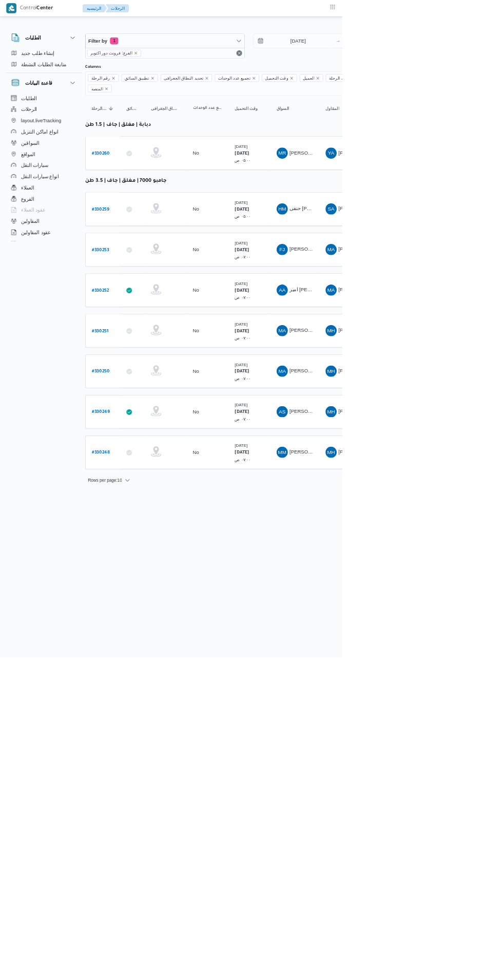
scroll to position [0, 8]
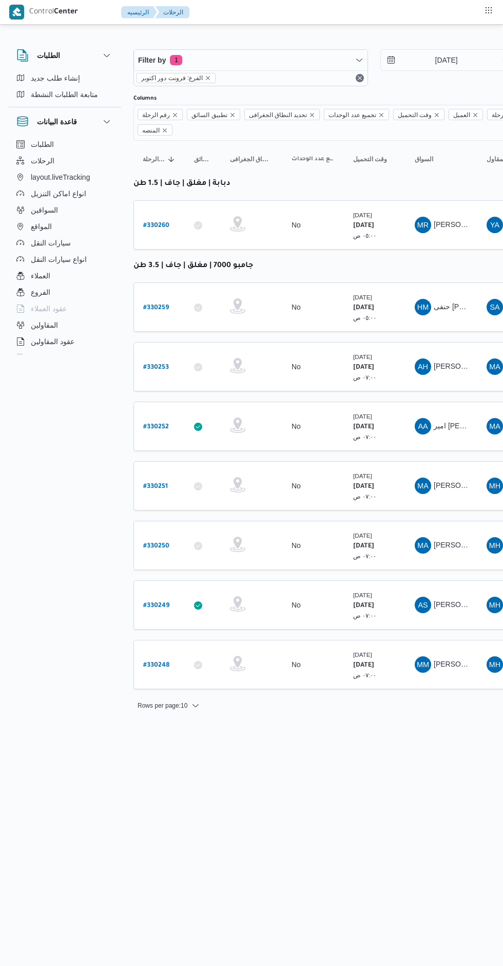
scroll to position [0, 8]
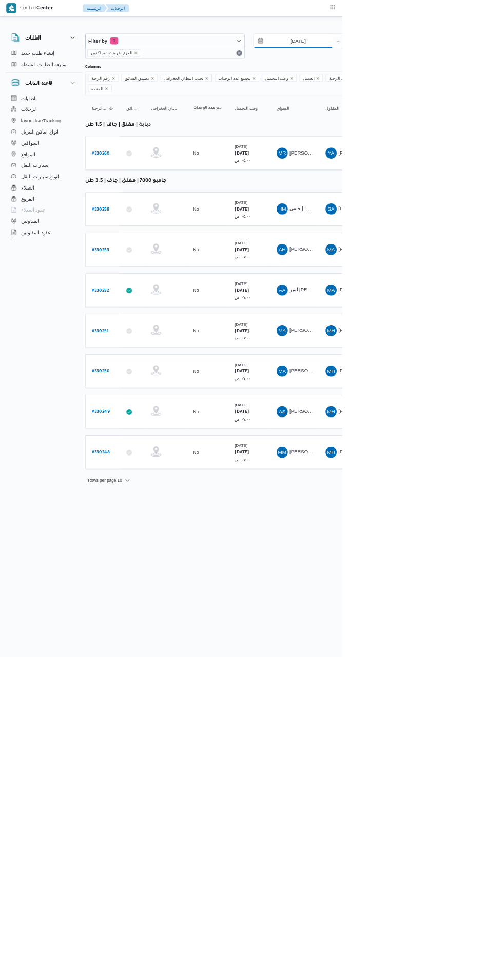
click at [442, 60] on input "[DATE]" at bounding box center [431, 60] width 117 height 21
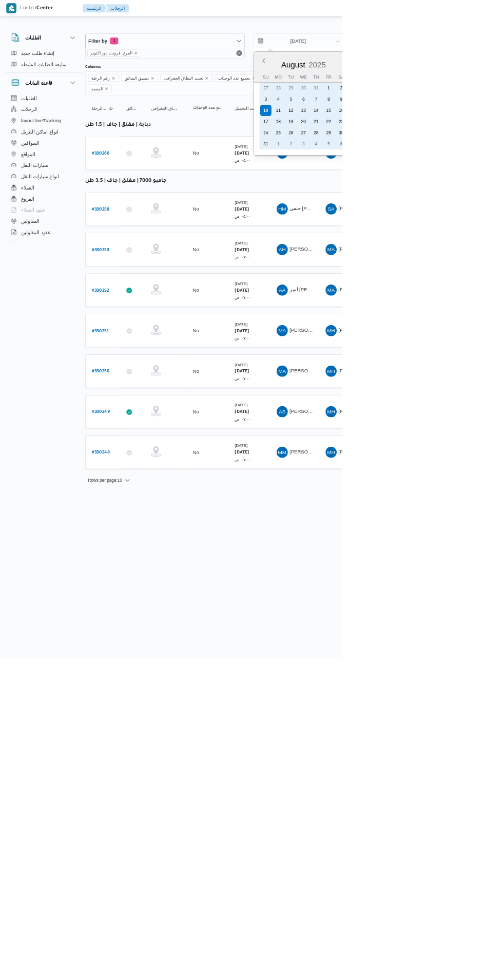
click at [503, 146] on div "9" at bounding box center [501, 146] width 16 height 16
type input "[DATE]"
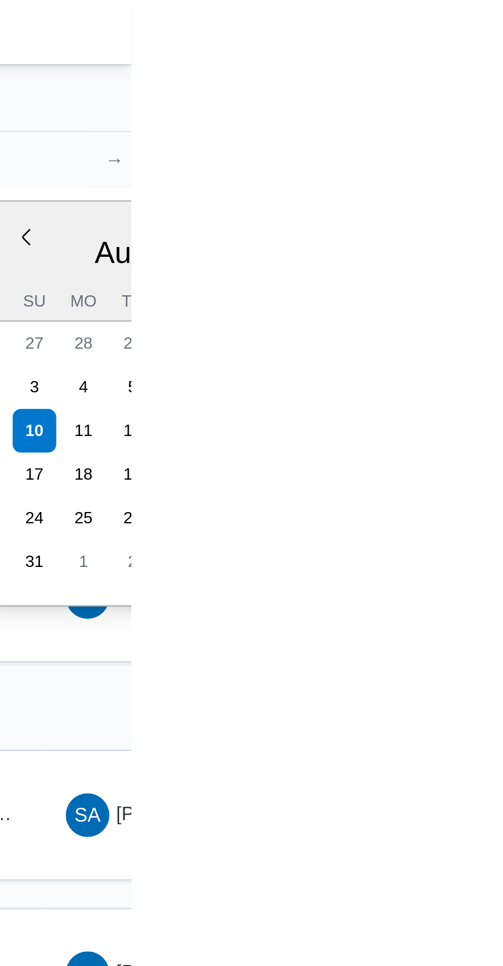
type input "[DATE]"
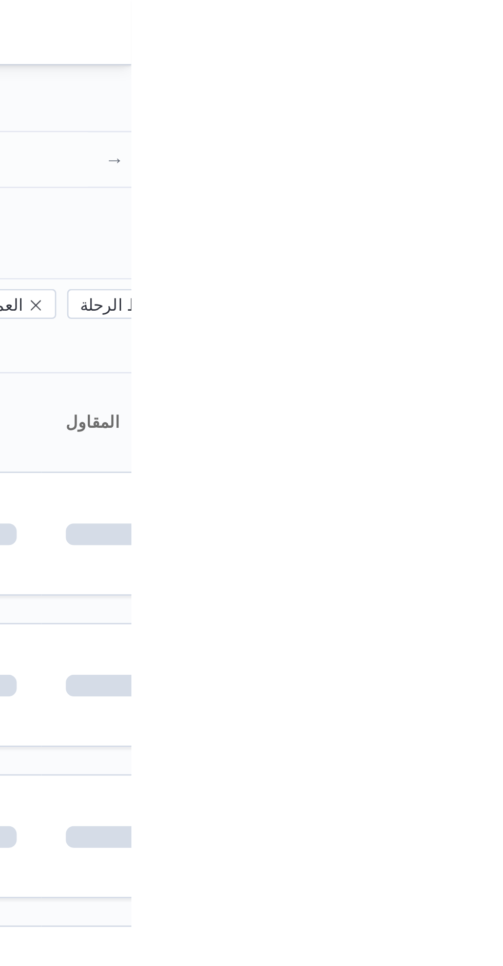
click at [503, 89] on div "Filter by 1 الفرع: فرونت دور اكتوبر [DATE] → [DATE]" at bounding box center [366, 67] width 494 height 49
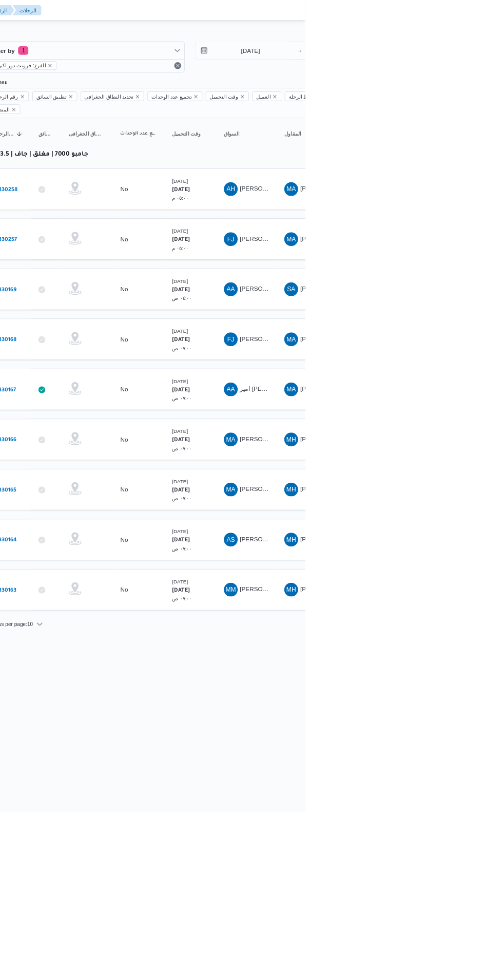
scroll to position [0, 9]
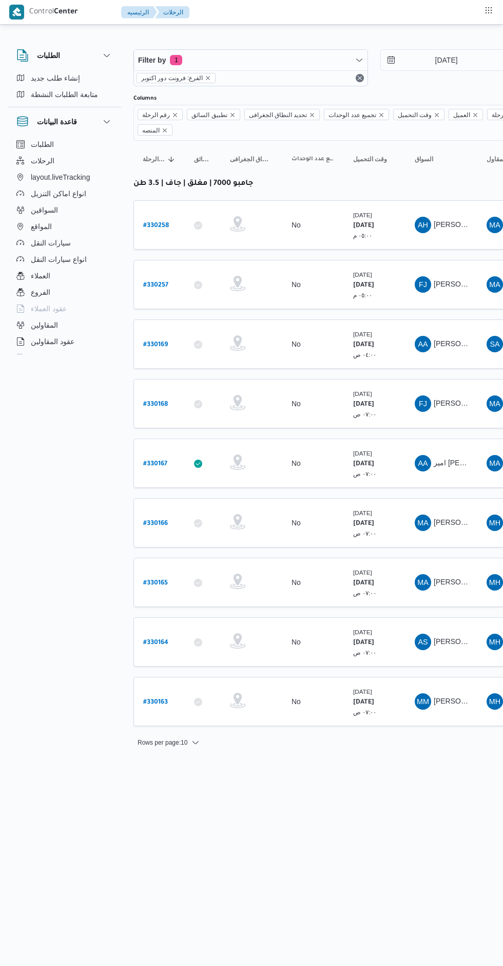
scroll to position [0, 16]
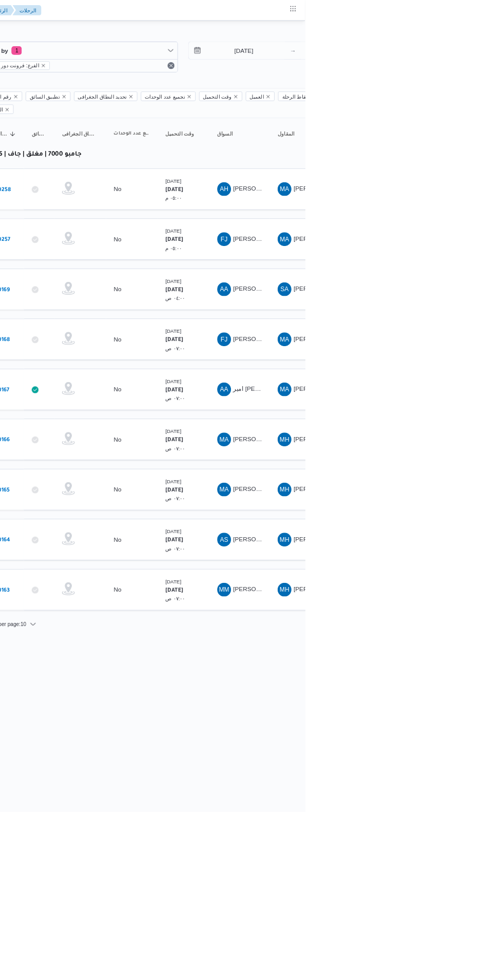
click at [425, 280] on span "[PERSON_NAME] [PERSON_NAME]" at bounding box center [477, 284] width 120 height 8
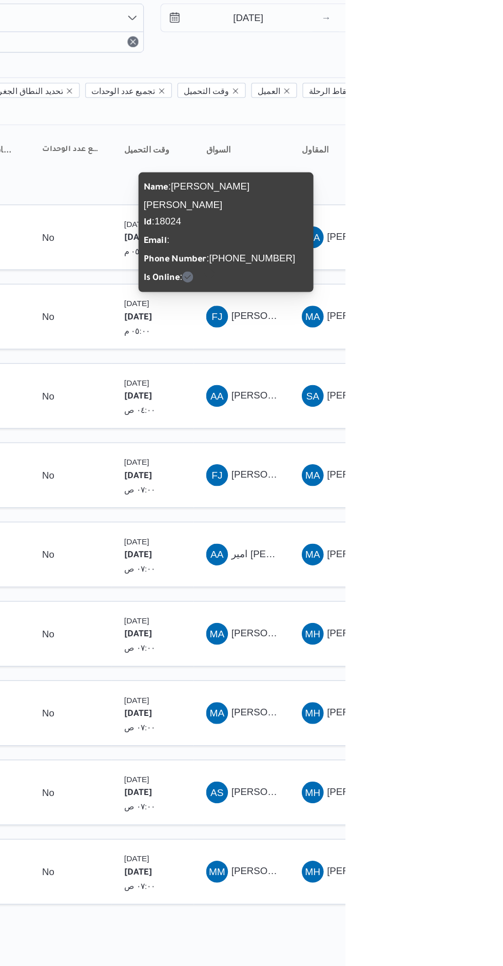
click at [442, 438] on td "السواق AA امير احمد ابوبكر محمد محمد المغازى" at bounding box center [425, 462] width 72 height 49
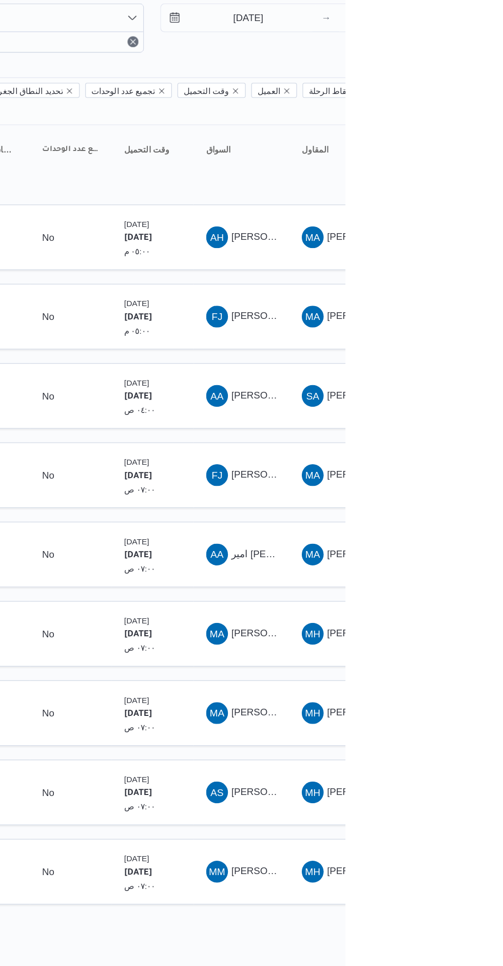
click at [433, 217] on span "AH احمد حامد احمد" at bounding box center [424, 225] width 53 height 16
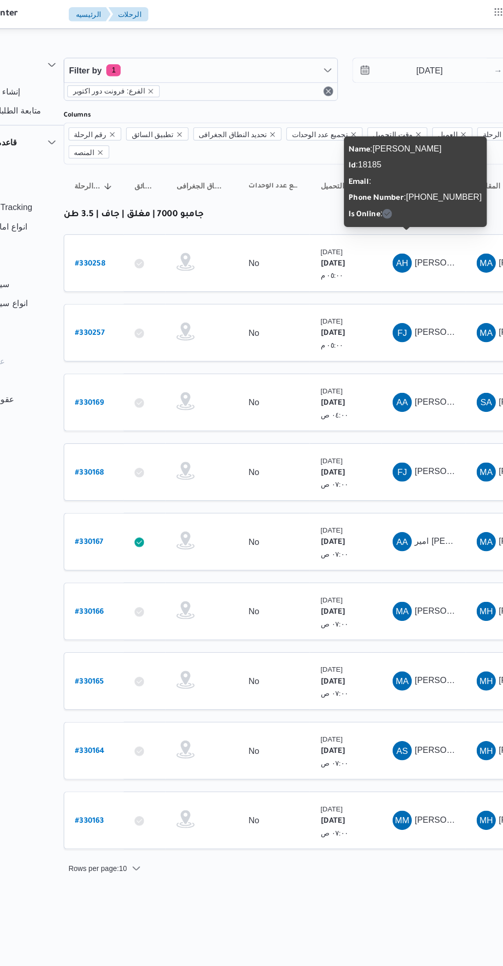
scroll to position [0, 16]
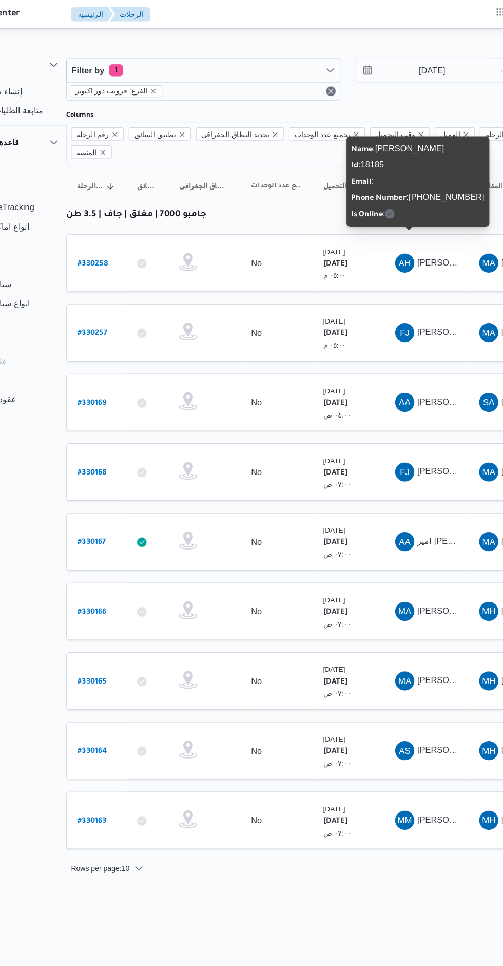
click at [148, 222] on b "# 330258" at bounding box center [140, 225] width 26 height 7
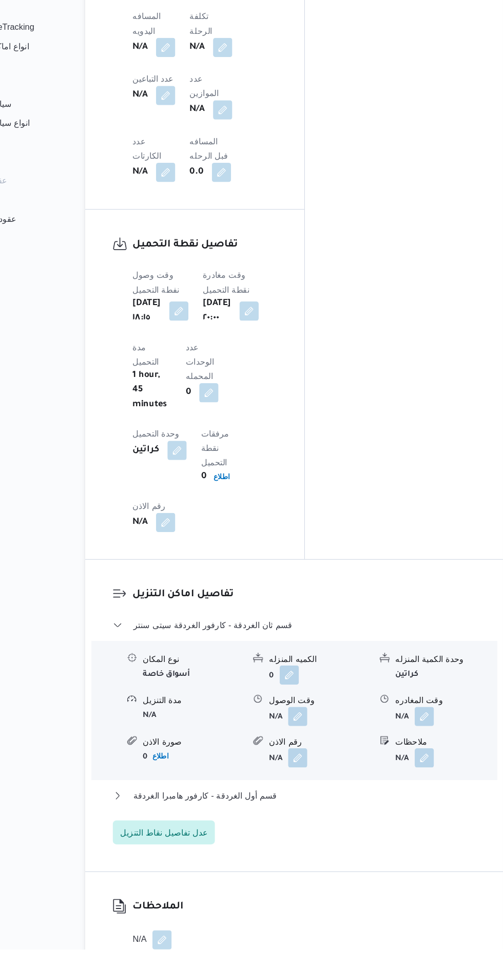
scroll to position [787, 0]
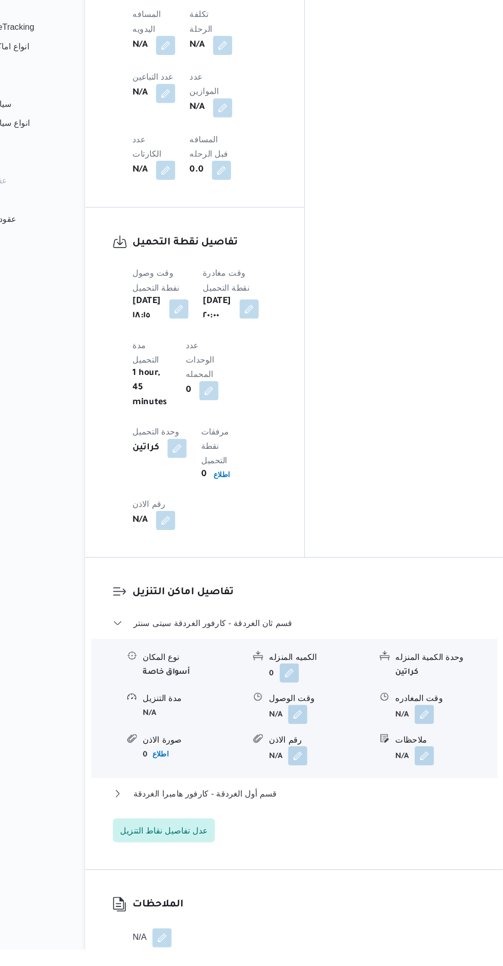
click at [320, 757] on button "button" at bounding box center [315, 765] width 16 height 16
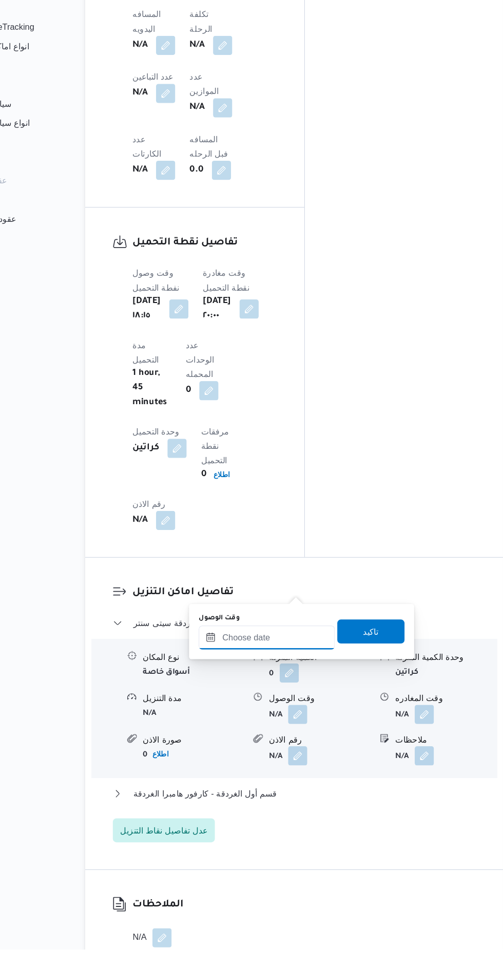
click at [290, 701] on input "وقت الوصول" at bounding box center [288, 699] width 117 height 21
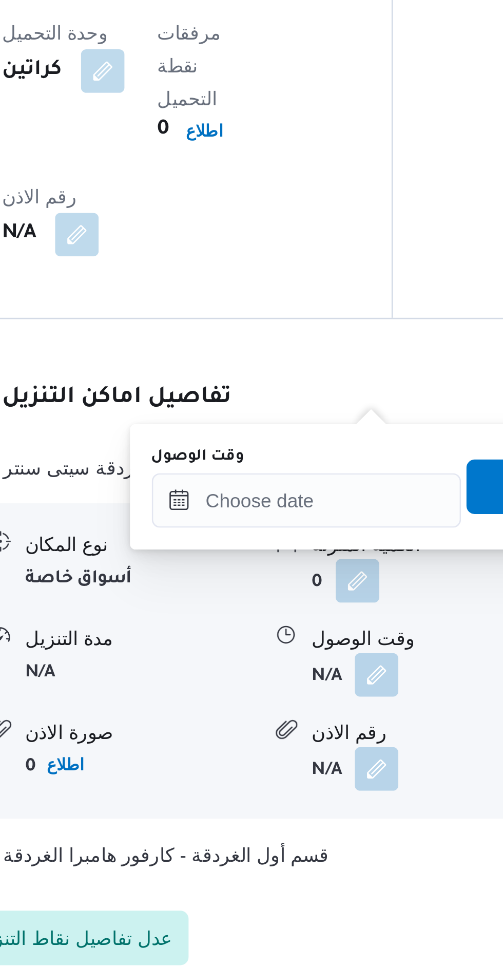
scroll to position [869, 0]
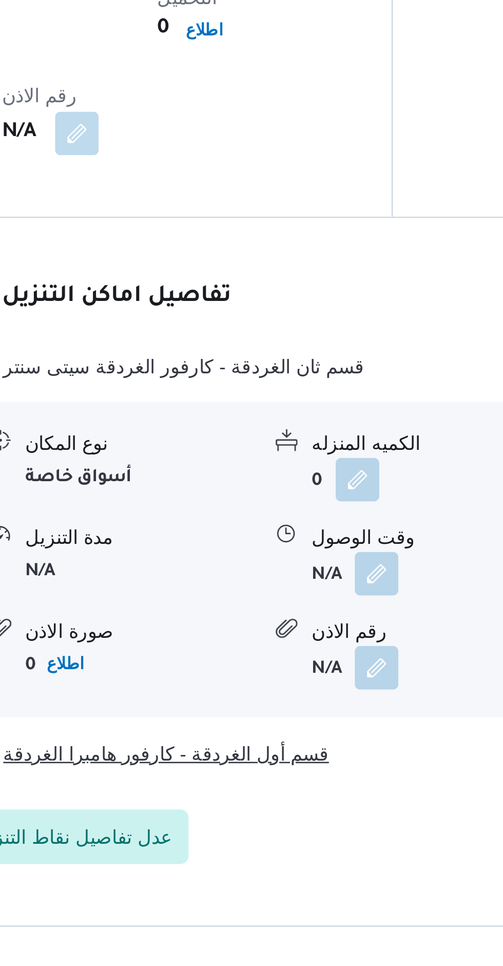
click at [294, 745] on button "قسم أول الغردقة - كارفور هامبرا الغردقة" at bounding box center [312, 751] width 311 height 12
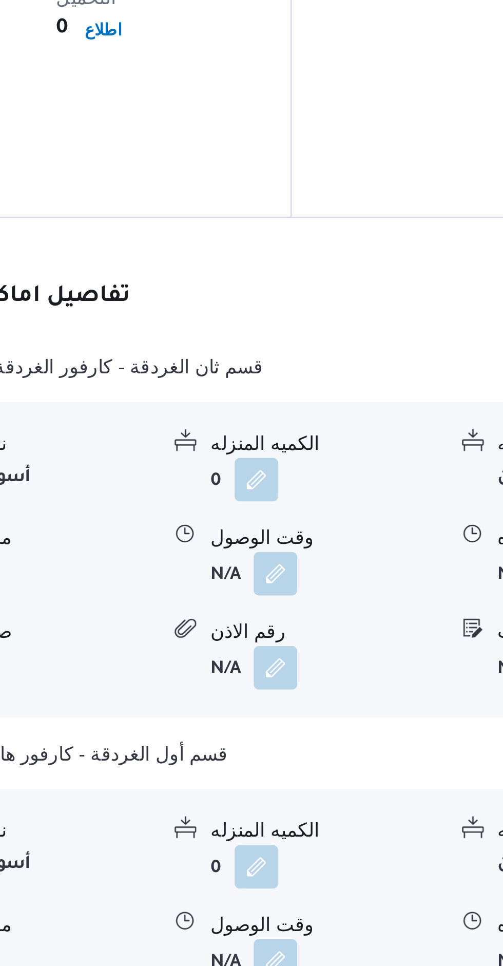
click at [317, 676] on button "button" at bounding box center [315, 684] width 16 height 16
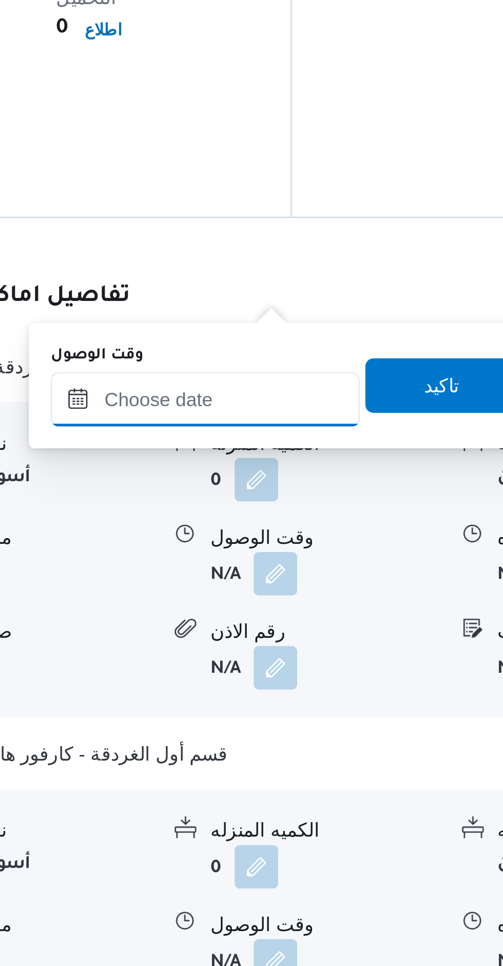
click at [291, 621] on input "وقت الوصول" at bounding box center [288, 618] width 117 height 21
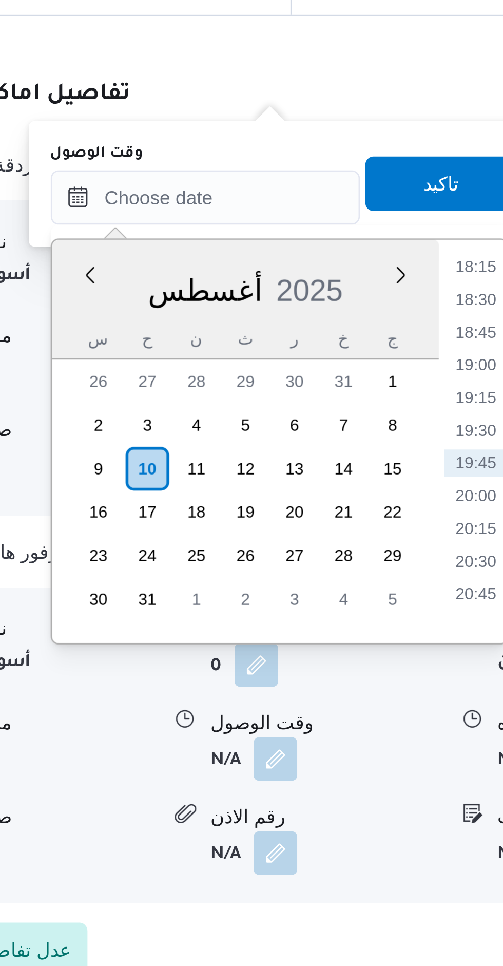
click at [388, 644] on li "18:15" at bounding box center [391, 644] width 24 height 10
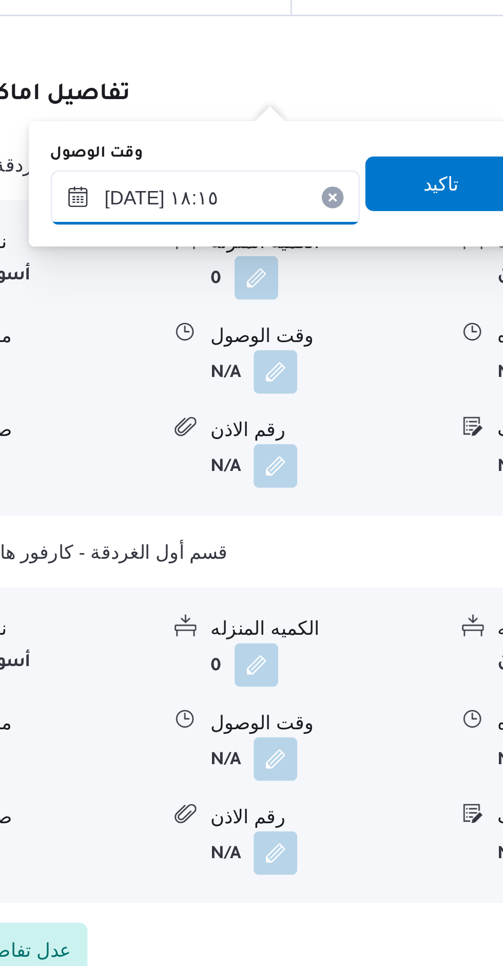
click at [255, 622] on input "١٠/٠٨/٢٠٢٥ ١٨:١٥" at bounding box center [288, 618] width 117 height 21
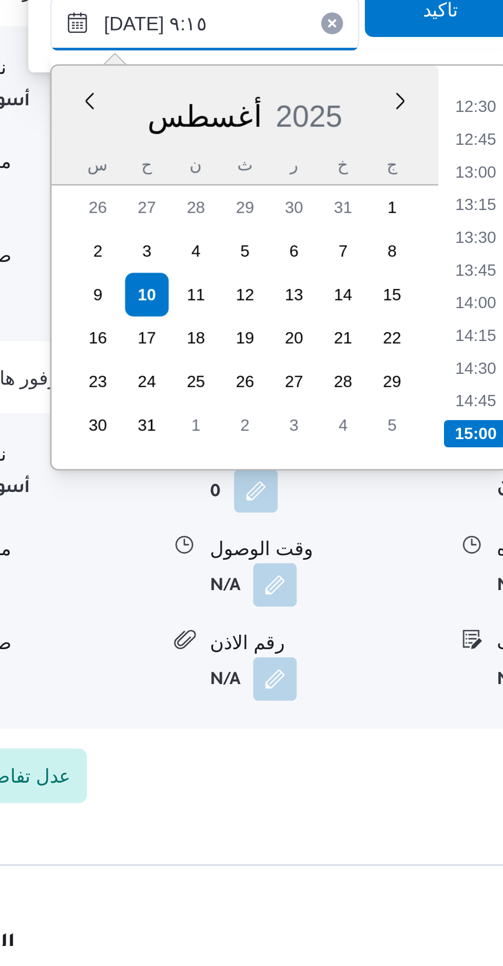
scroll to position [456, 0]
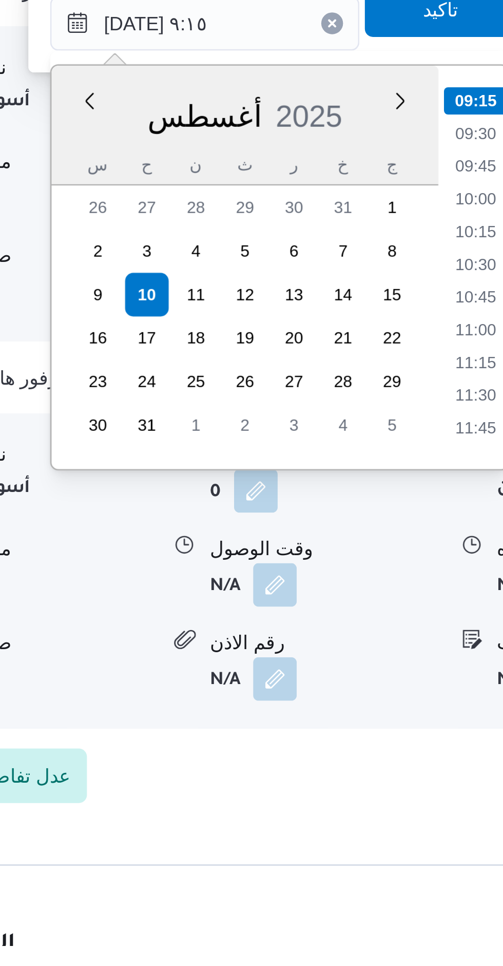
click at [389, 682] on li "10:00" at bounding box center [391, 684] width 24 height 10
type input "١٠/٠٨/٢٠٢٥ ١٠:٠٠"
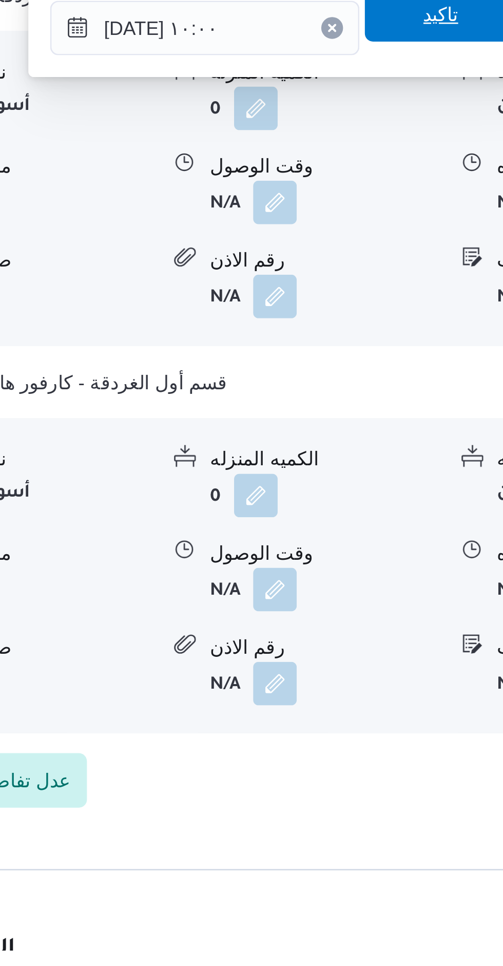
click at [381, 617] on span "تاكيد" at bounding box center [377, 613] width 57 height 21
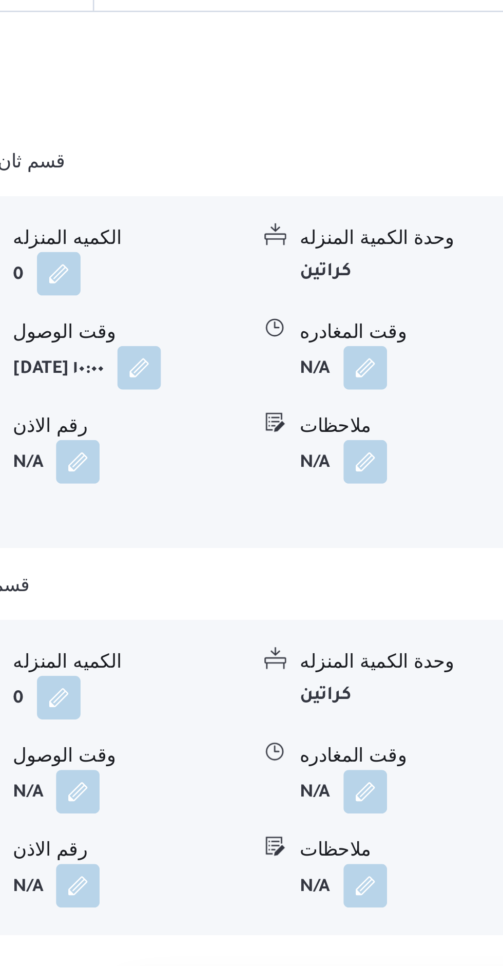
scroll to position [868, 0]
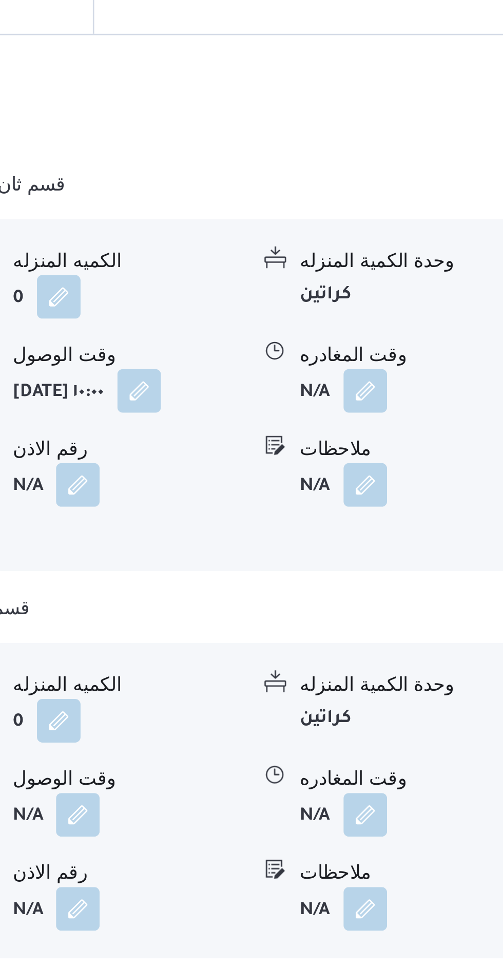
click at [430, 676] on button "button" at bounding box center [423, 684] width 16 height 16
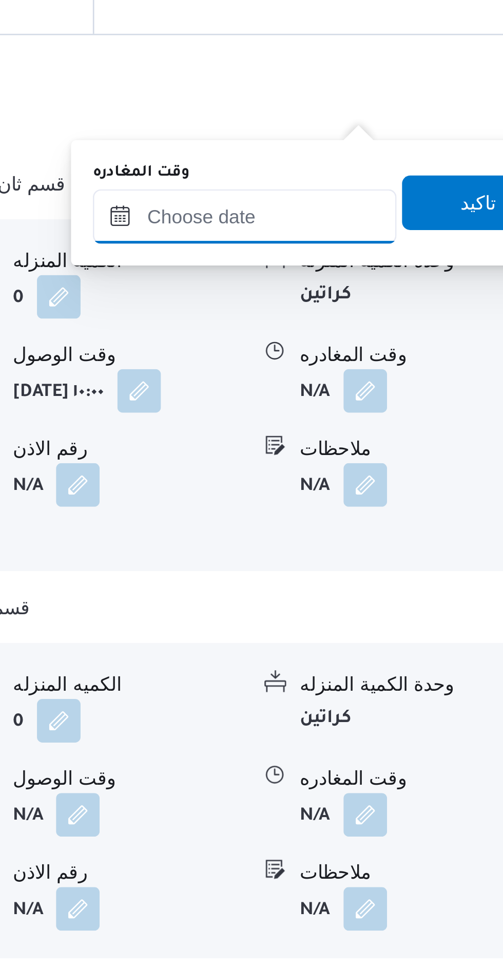
click at [397, 621] on input "وقت المغادره" at bounding box center [378, 618] width 114 height 21
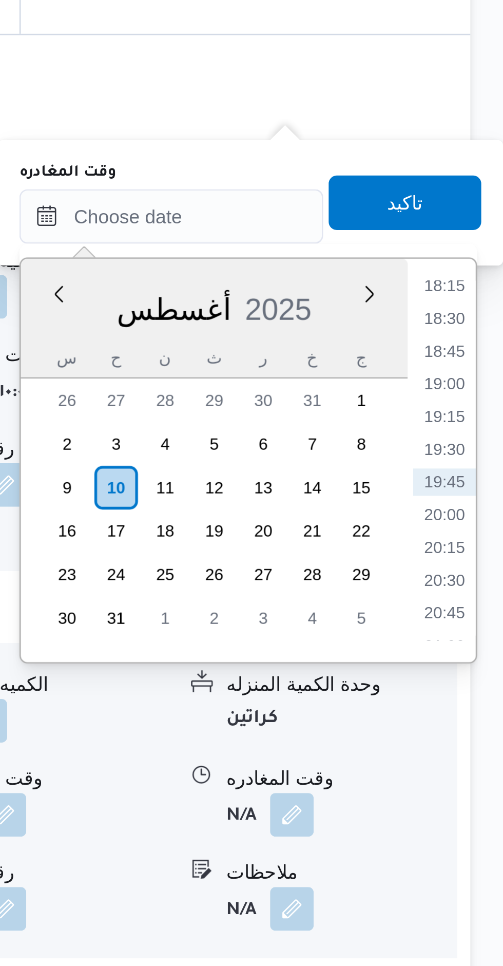
click at [486, 645] on li "18:15" at bounding box center [481, 645] width 24 height 10
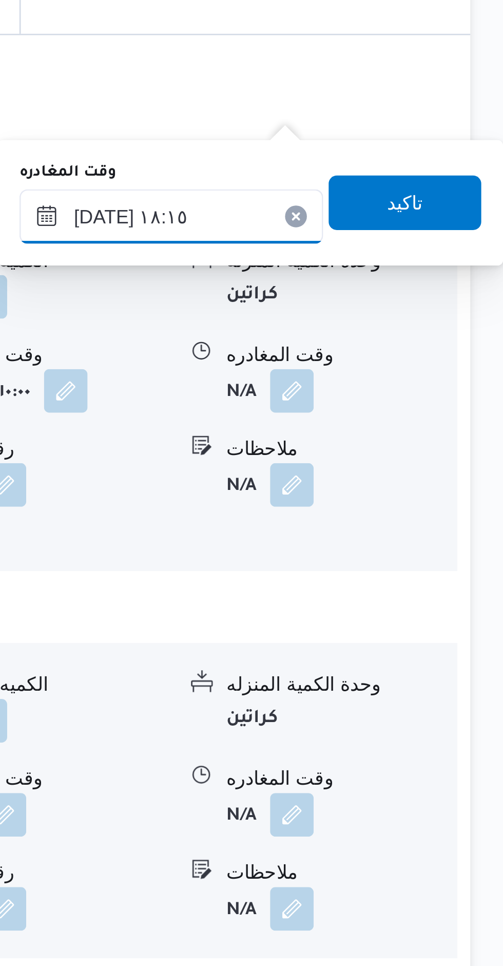
click at [347, 622] on input "١٠/٠٨/٢٠٢٥ ١٨:١٥" at bounding box center [378, 618] width 114 height 21
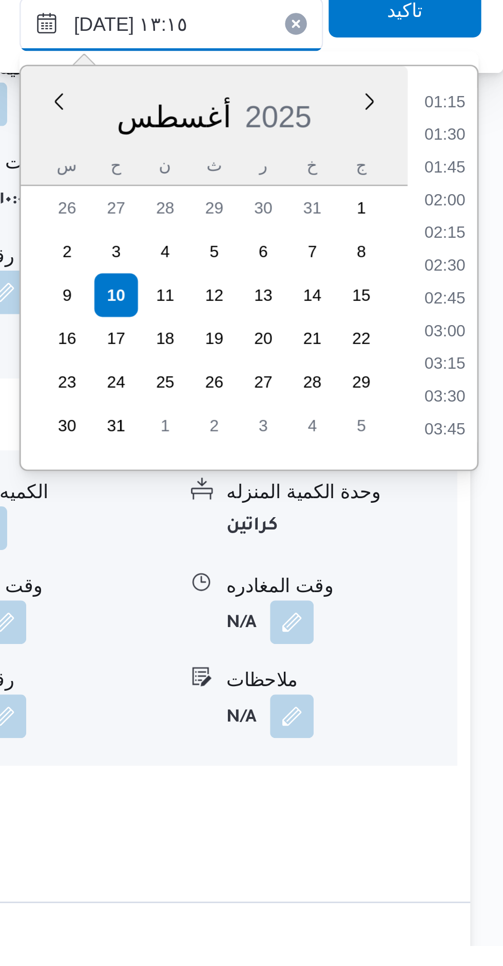
scroll to position [528, 0]
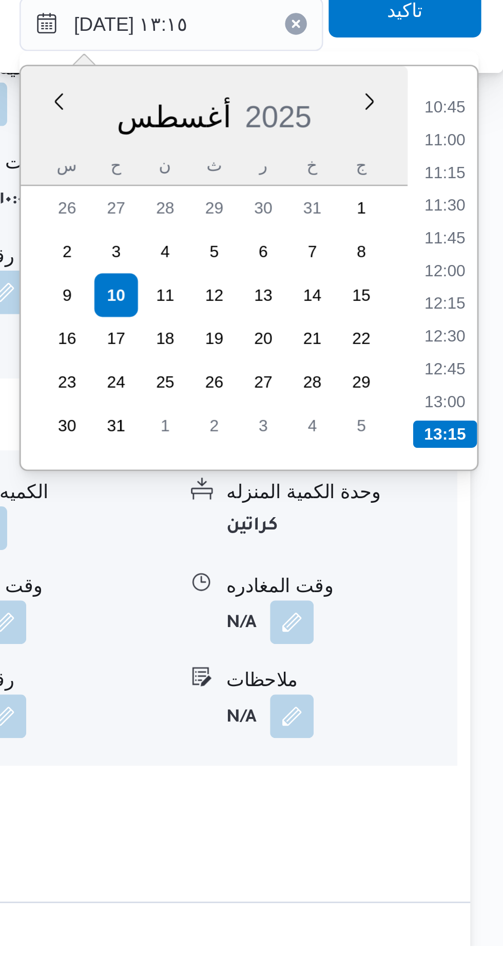
click at [477, 763] on li "13:00" at bounding box center [481, 761] width 24 height 10
type input "١٠/٠٨/٢٠٢٥ ١٣:٠٠"
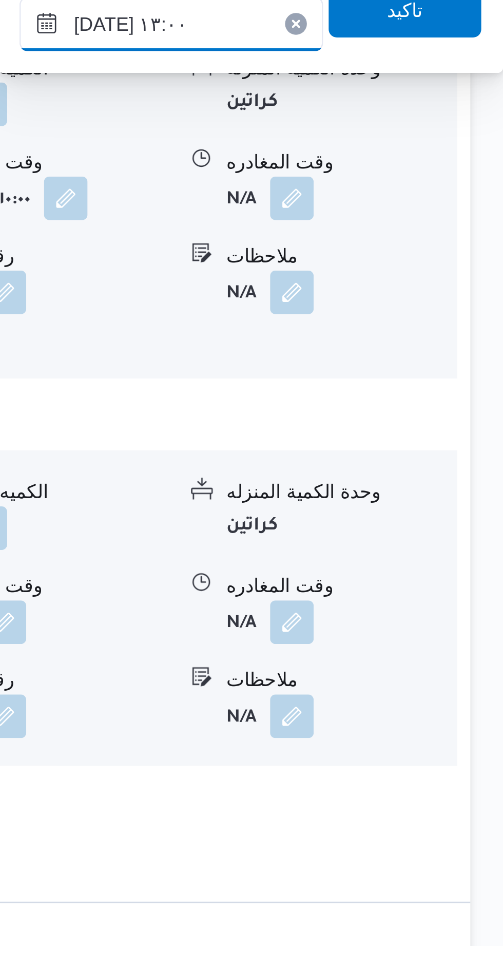
scroll to position [869, 0]
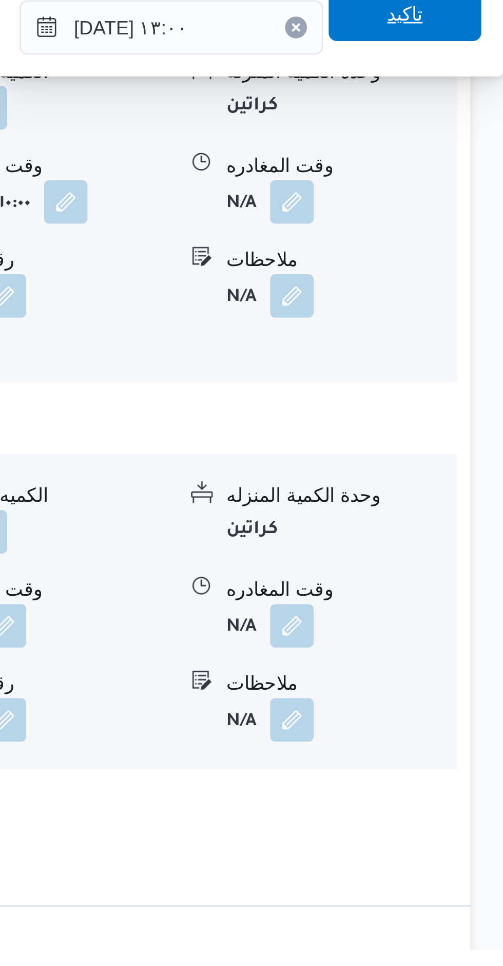
click at [476, 621] on span "تاكيد" at bounding box center [465, 613] width 57 height 21
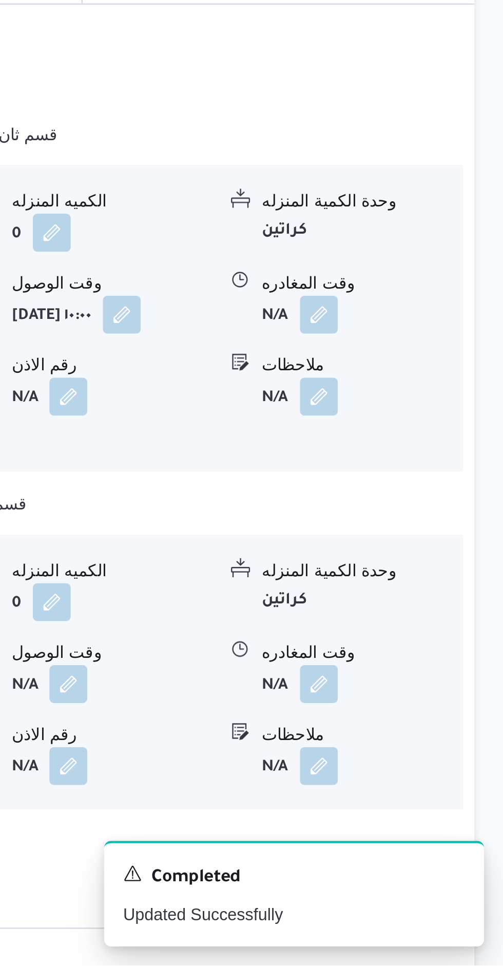
scroll to position [868, 0]
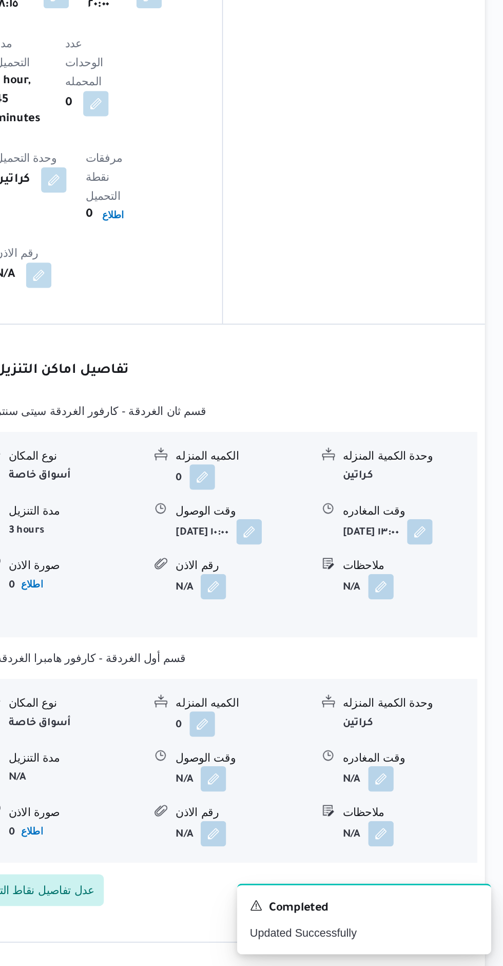
click at [316, 836] on button "button" at bounding box center [315, 844] width 16 height 16
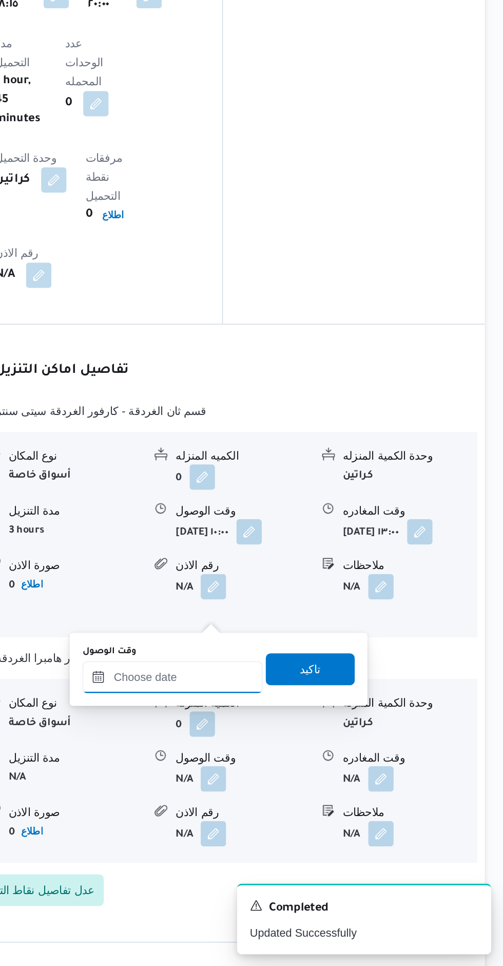
click at [302, 776] on input "وقت الوصول" at bounding box center [288, 778] width 117 height 21
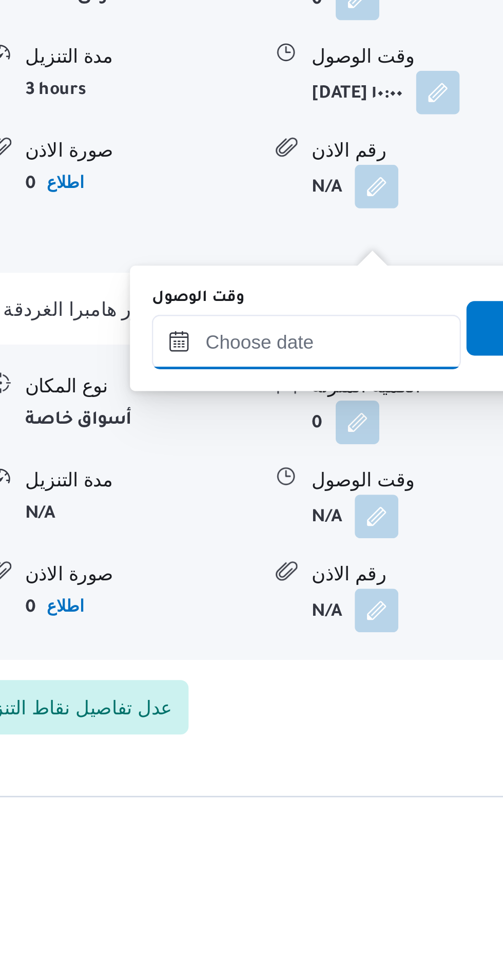
click at [304, 775] on input "وقت الوصول" at bounding box center [288, 778] width 117 height 21
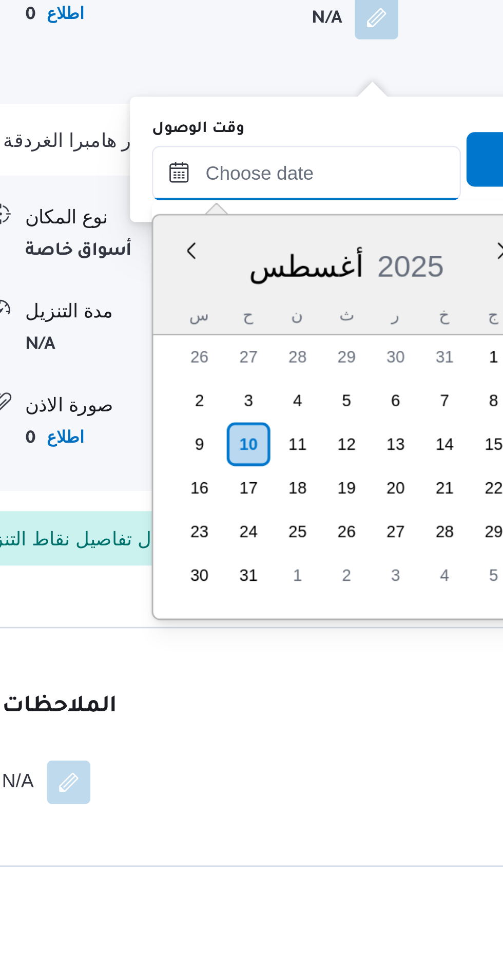
scroll to position [959, 0]
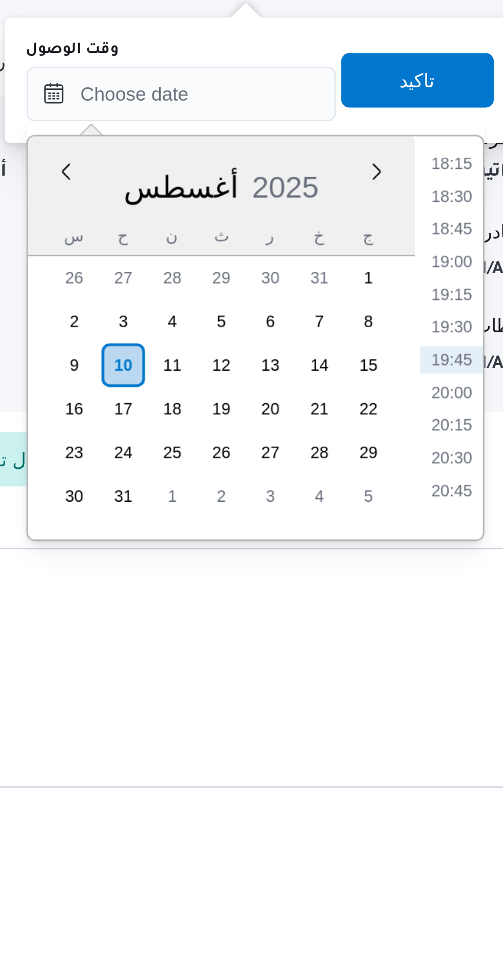
click at [394, 725] on li "18:30" at bounding box center [391, 725] width 24 height 10
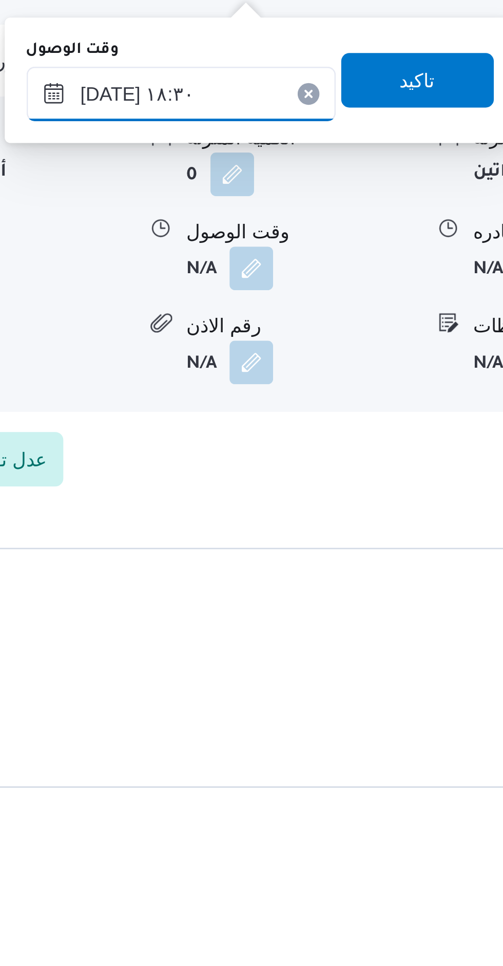
click at [257, 691] on input "١٠/٠٨/٢٠٢٥ ١٨:٣٠" at bounding box center [288, 687] width 117 height 21
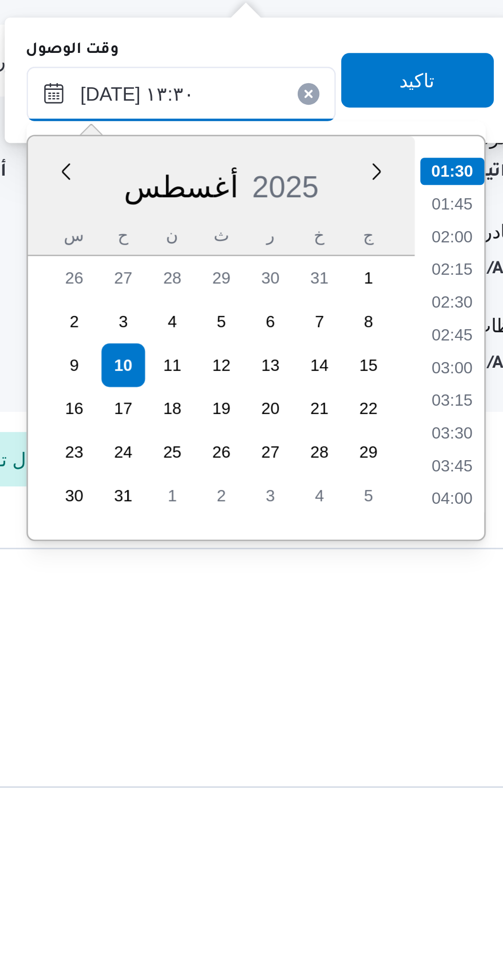
scroll to position [540, 0]
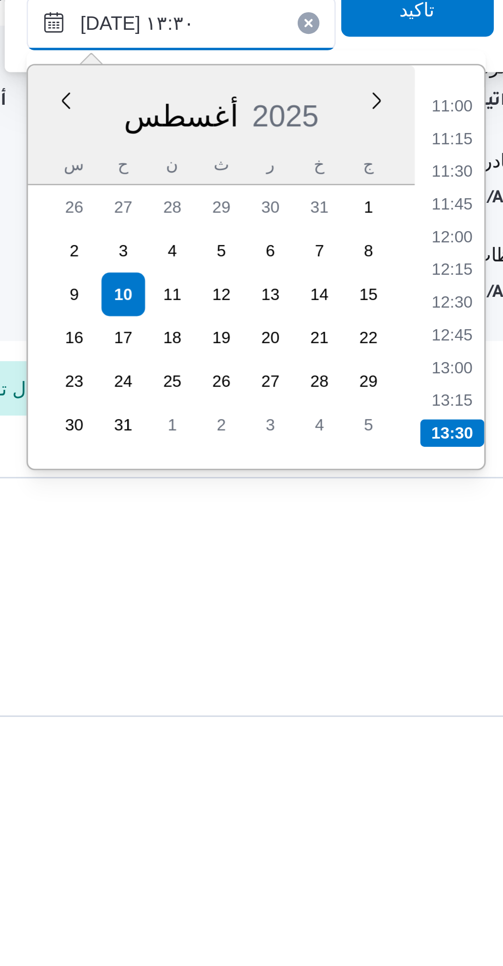
type input "١٠/٠٨/٢٠٢٥ ١٣:٣٠"
click at [394, 840] on li "13:30" at bounding box center [391, 841] width 24 height 10
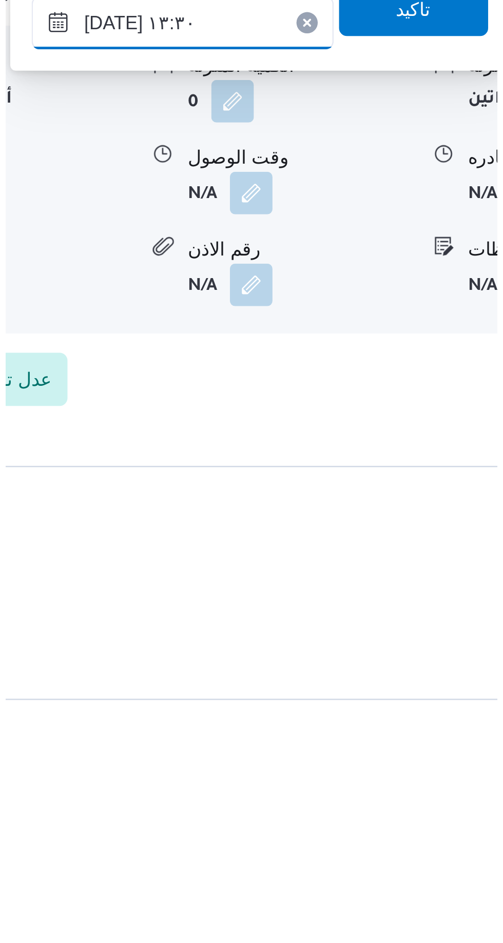
scroll to position [0, 0]
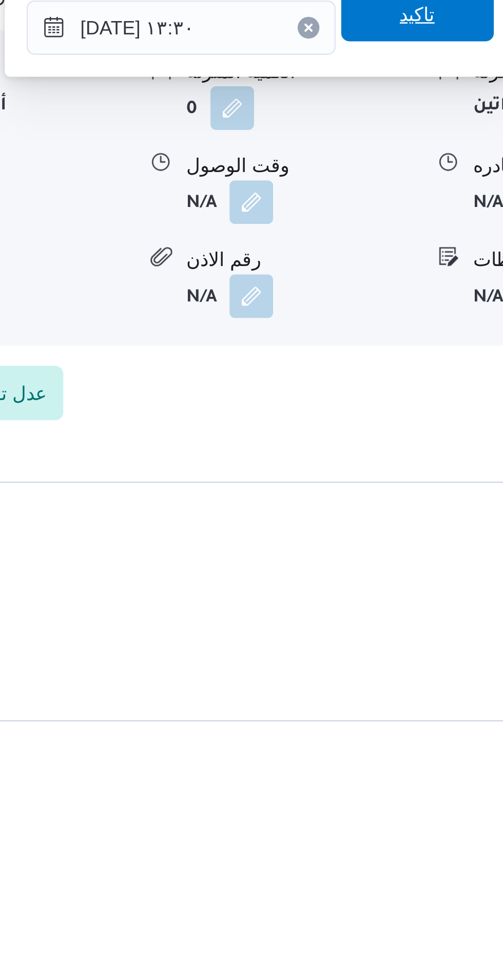
click at [379, 685] on span "تاكيد" at bounding box center [377, 681] width 57 height 21
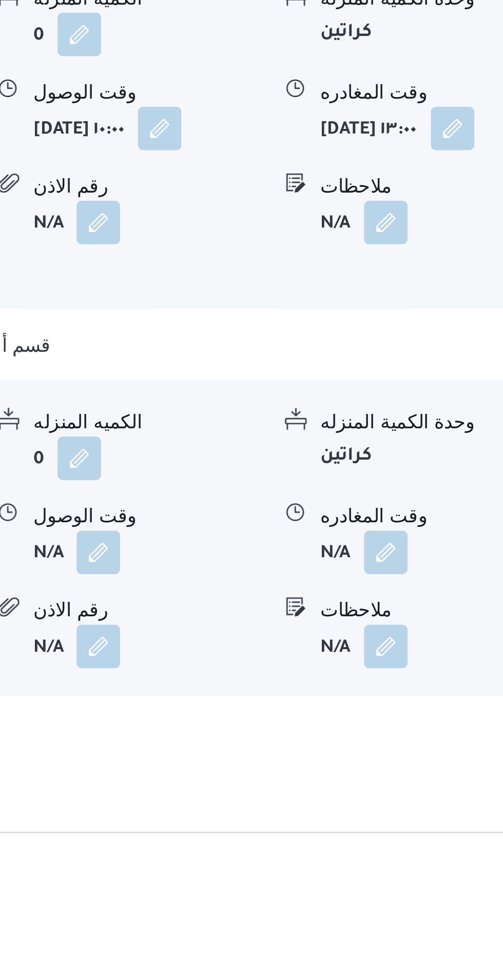
click at [429, 744] on button "button" at bounding box center [423, 752] width 16 height 16
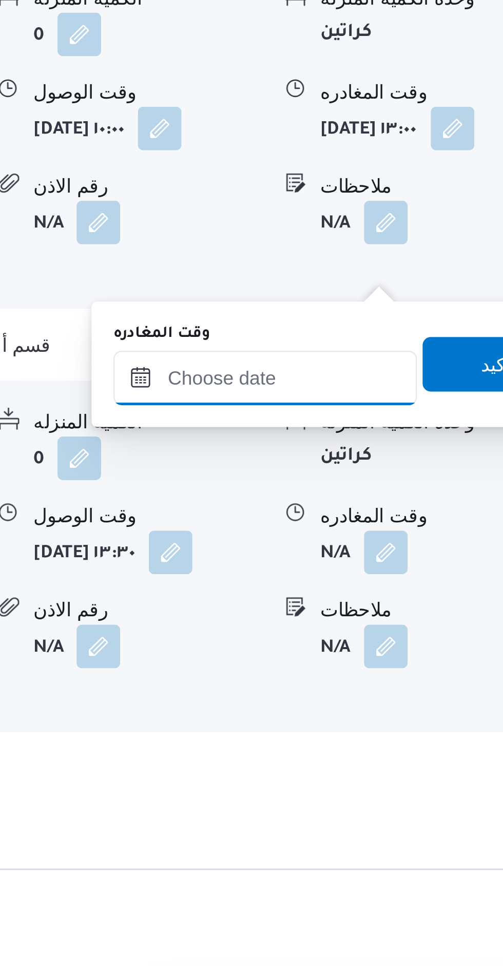
click at [385, 689] on input "وقت المغادره" at bounding box center [378, 687] width 114 height 21
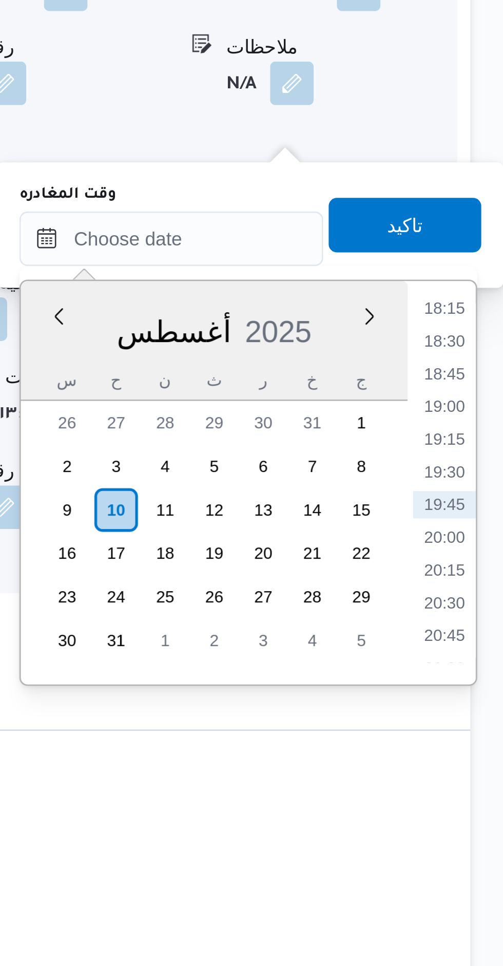
click at [486, 729] on li "18:30" at bounding box center [481, 725] width 24 height 10
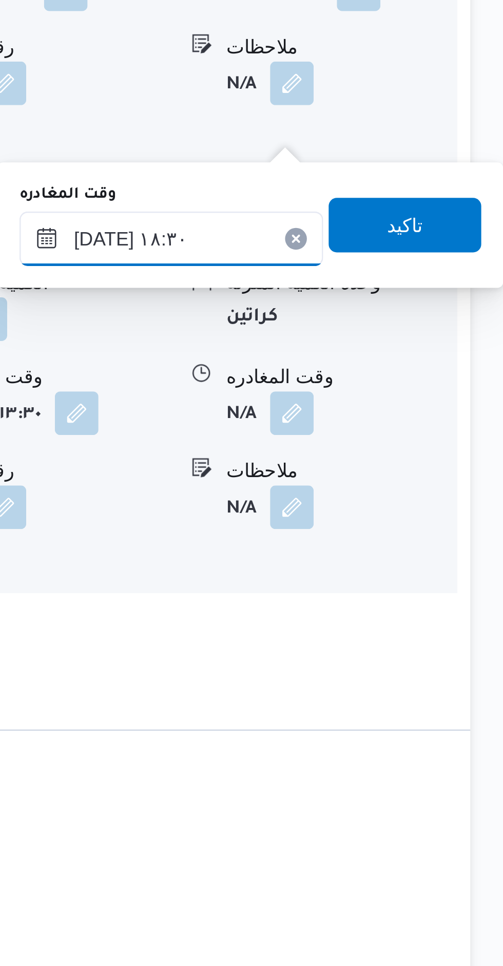
click at [347, 691] on input "١٠/٠٨/٢٠٢٥ ١٨:٣٠" at bounding box center [378, 687] width 114 height 21
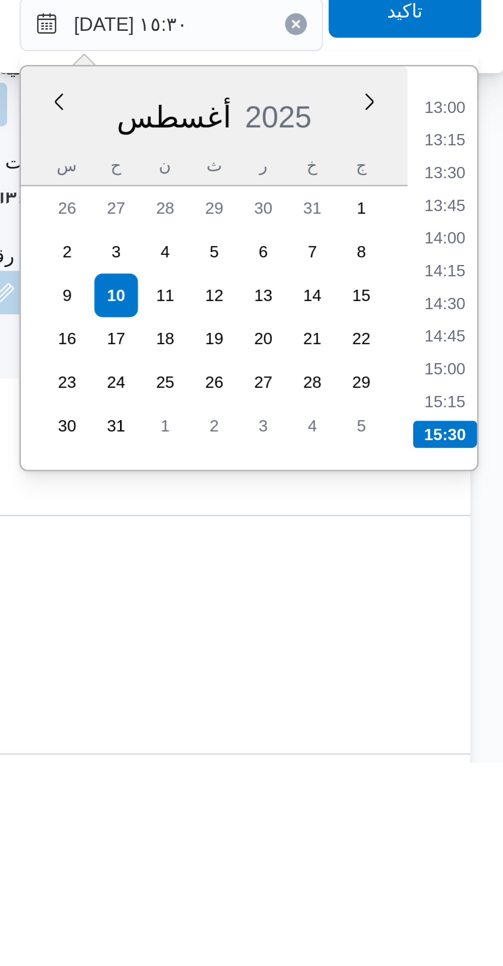
click at [486, 820] on li "15:00" at bounding box center [481, 817] width 24 height 10
type input "١٠/٠٨/٢٠٢٥ ١٥:٠٠"
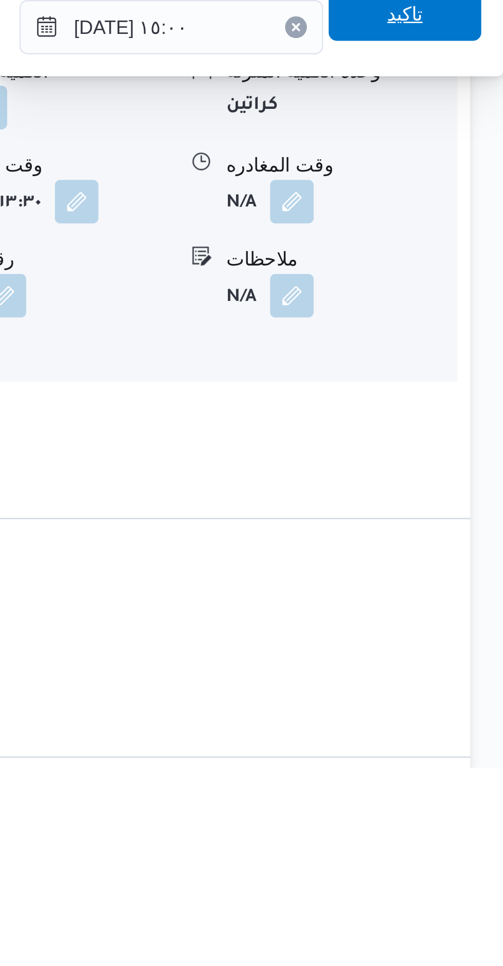
click at [474, 689] on span "تاكيد" at bounding box center [465, 681] width 57 height 21
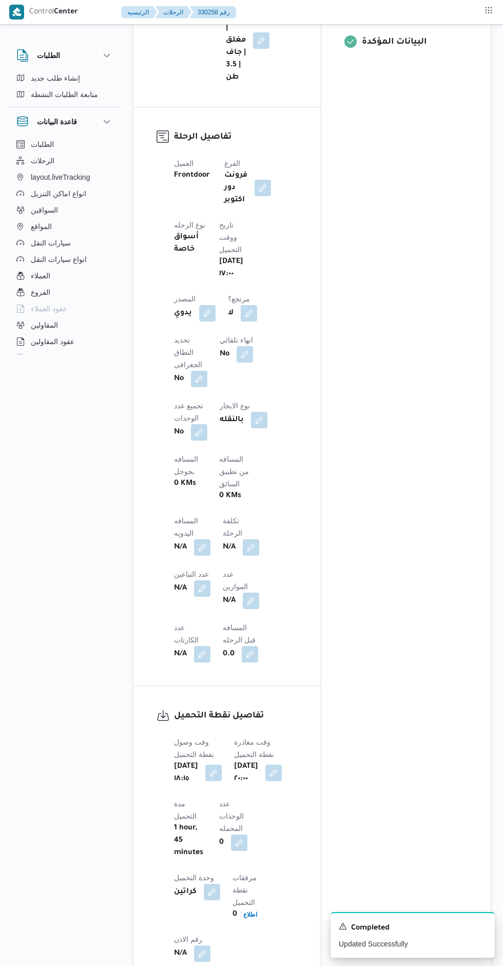
click at [210, 539] on button "button" at bounding box center [202, 547] width 16 height 16
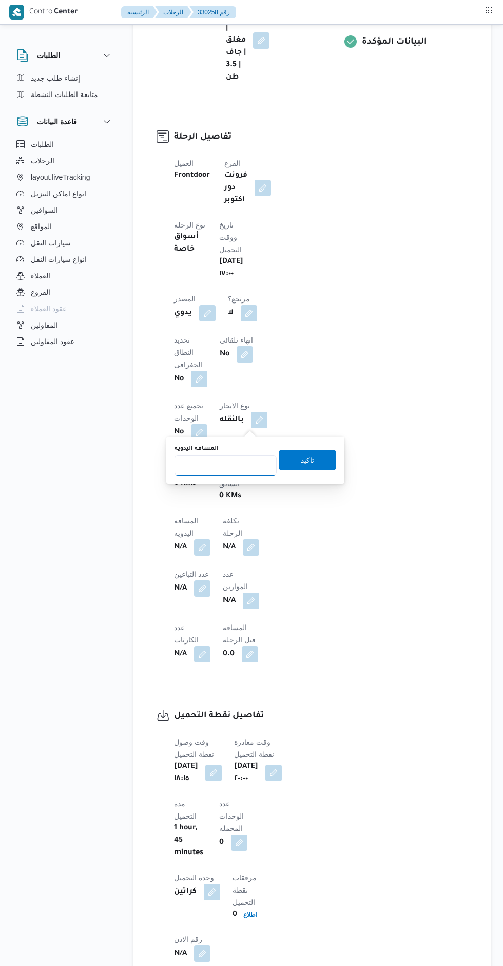
click at [211, 465] on input "المسافه اليدويه" at bounding box center [226, 465] width 102 height 21
type input "2"
type input "520"
click at [324, 453] on span "تاكيد" at bounding box center [307, 460] width 57 height 21
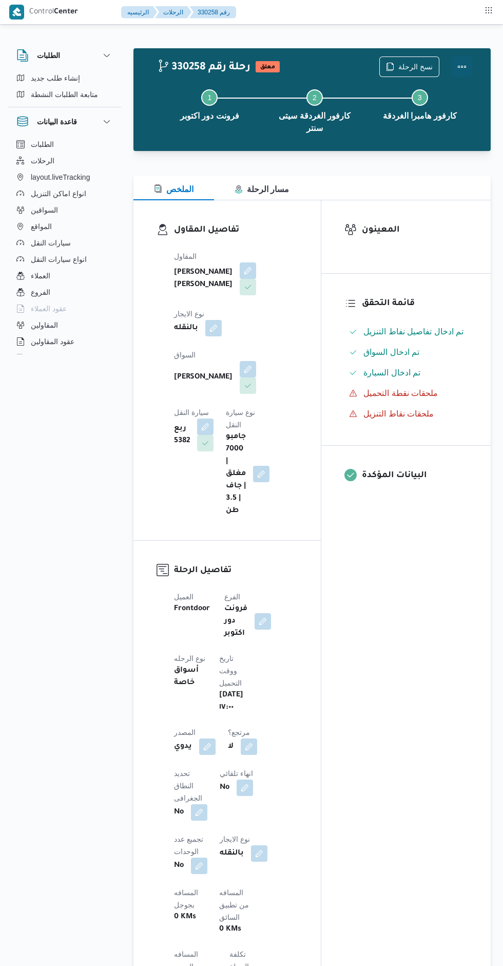
click at [470, 69] on button "Actions" at bounding box center [462, 66] width 21 height 21
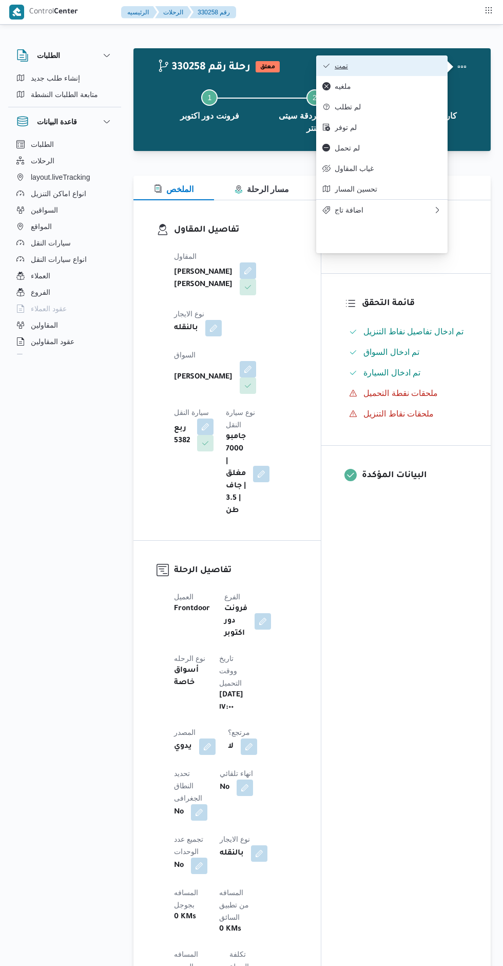
click at [428, 61] on button "تمت" at bounding box center [381, 65] width 131 height 21
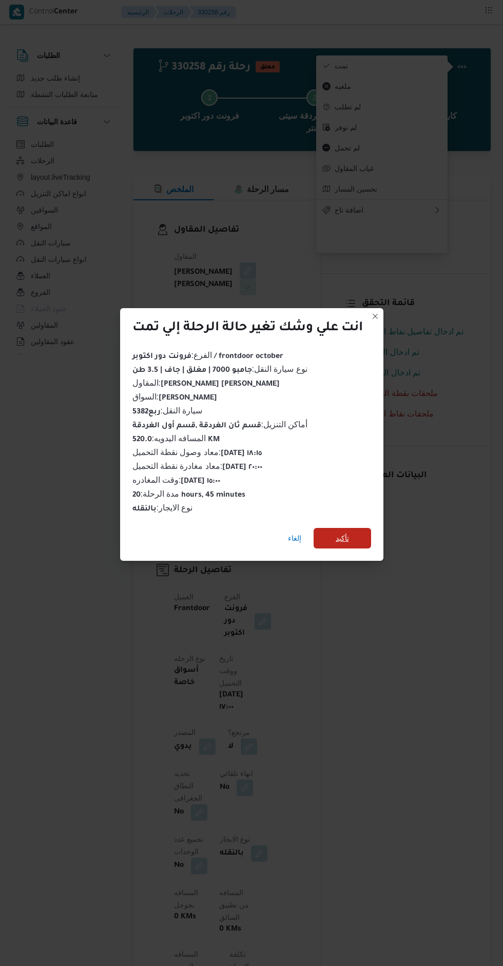
click at [358, 528] on span "تأكيد" at bounding box center [342, 538] width 57 height 21
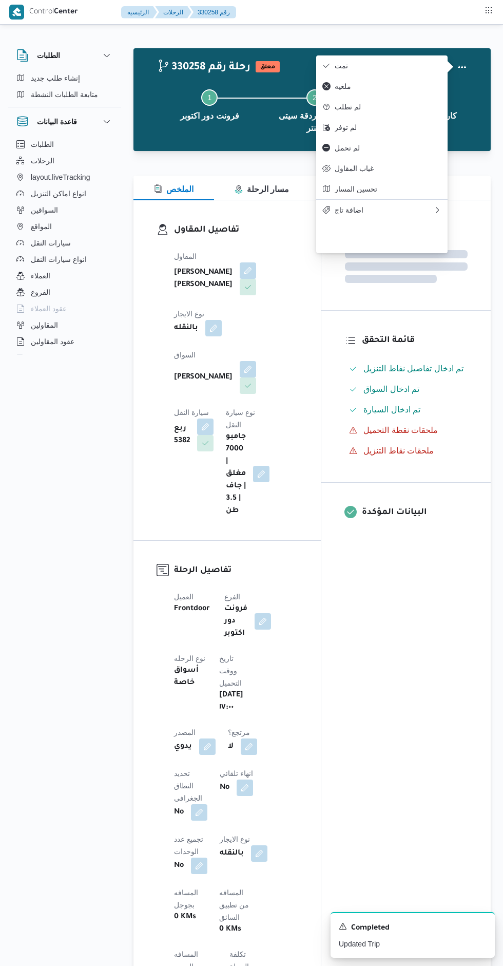
click at [380, 640] on div "المعينون قائمة التحقق تم ادخال تفاصيل نفاط التنزيل تم ادخال السواق تم ادخال الس…" at bounding box center [405, 809] width 169 height 1218
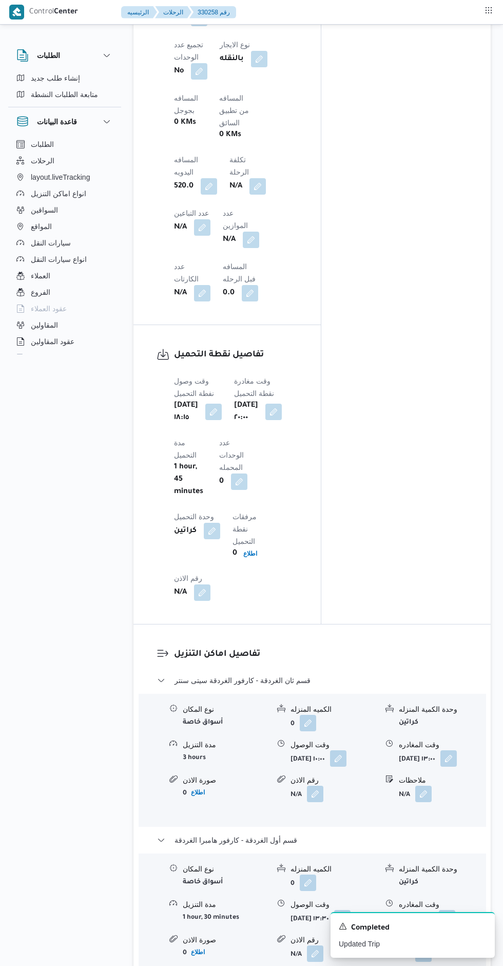
scroll to position [798, 0]
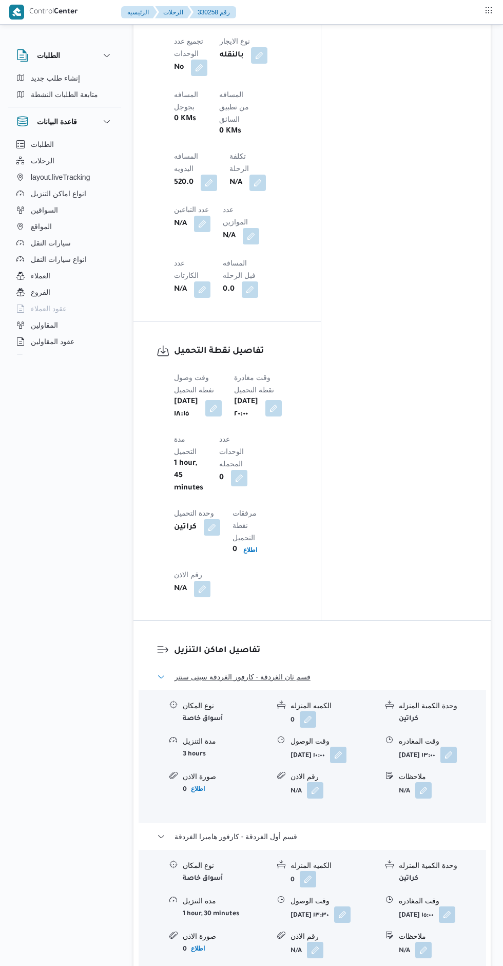
click at [335, 670] on button "قسم ثان الغردقة - كارفور الغردقة سيتى سنتر" at bounding box center [312, 676] width 311 height 12
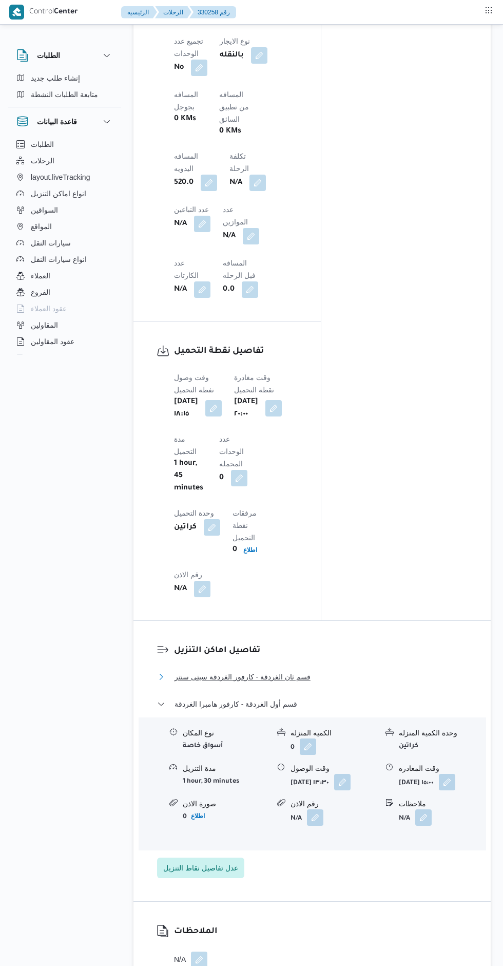
click at [335, 670] on button "قسم ثان الغردقة - كارفور الغردقة سيتى سنتر" at bounding box center [312, 676] width 311 height 12
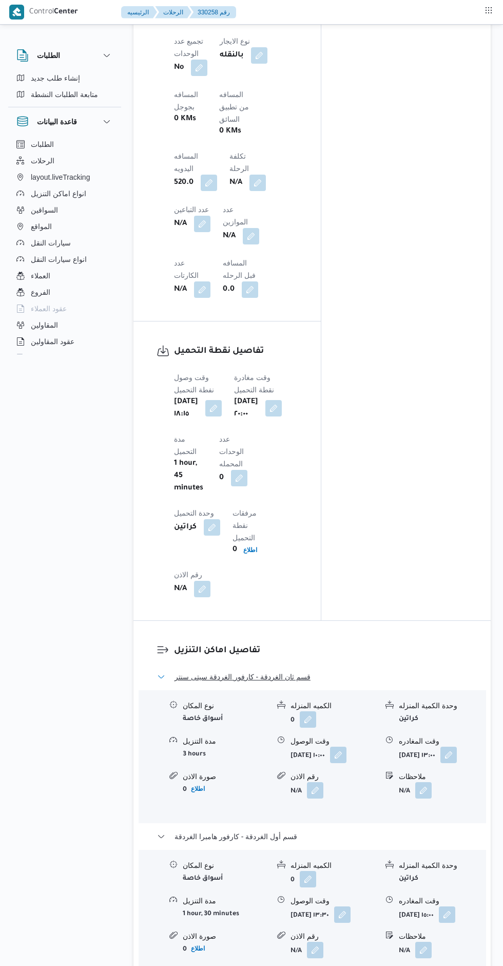
click at [360, 670] on button "قسم ثان الغردقة - كارفور الغردقة سيتى سنتر" at bounding box center [312, 676] width 311 height 12
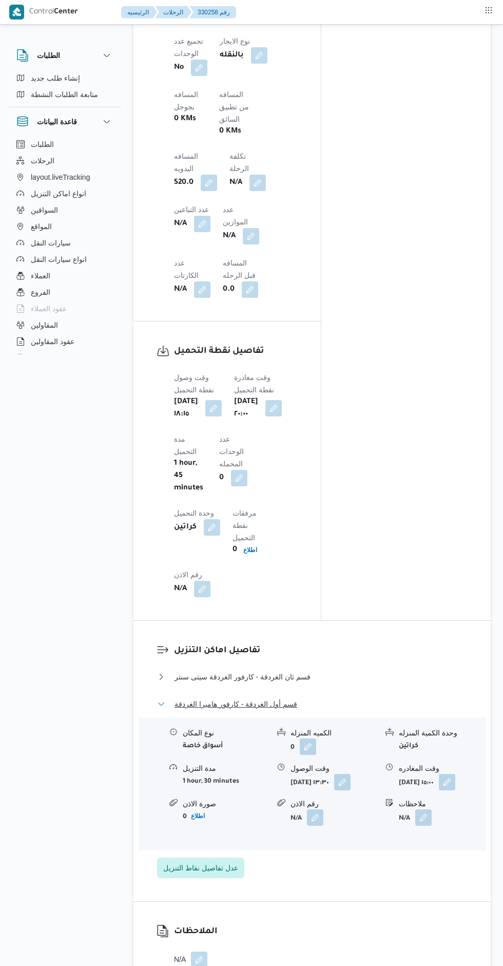
click at [364, 698] on button "قسم أول الغردقة - كارفور هامبرا الغردقة" at bounding box center [312, 704] width 311 height 12
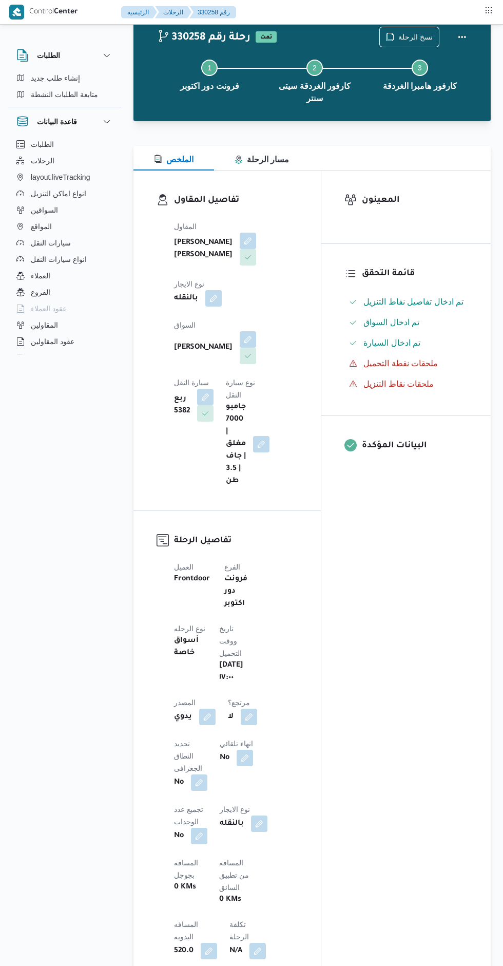
scroll to position [0, 0]
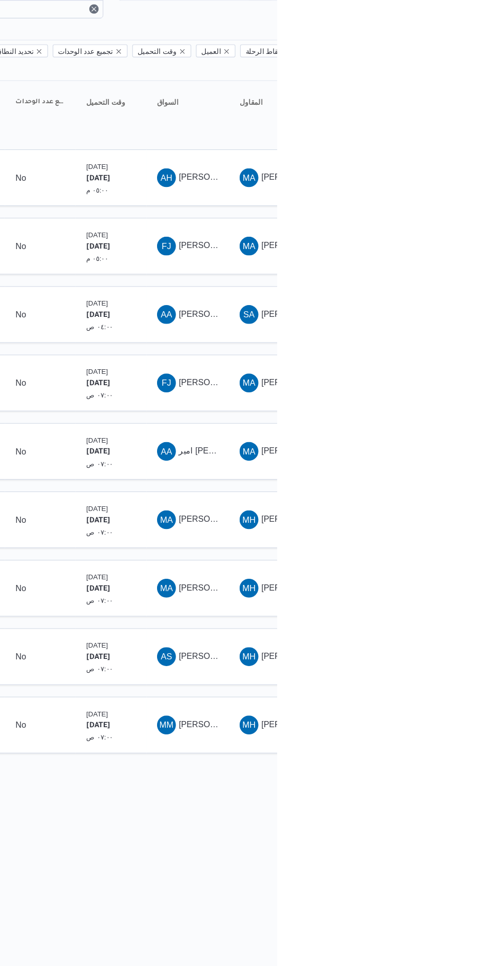
scroll to position [0, 16]
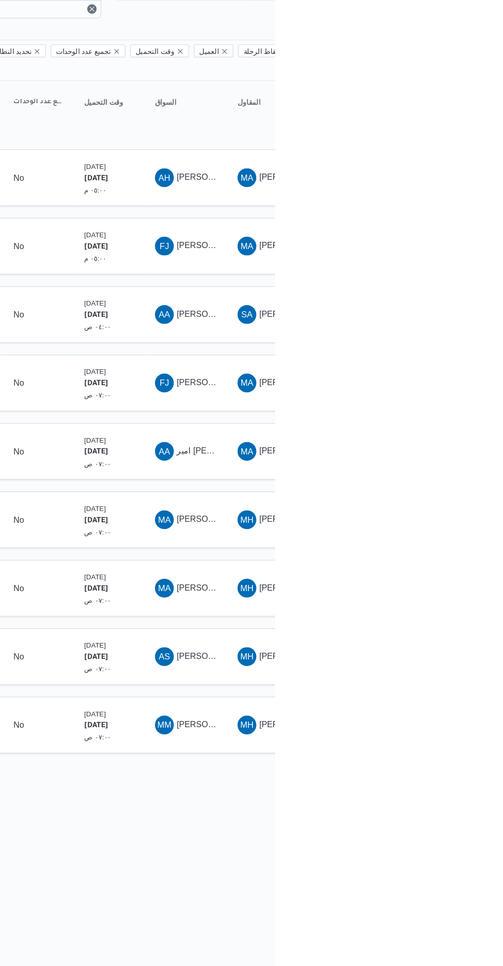
click at [440, 280] on span "[PERSON_NAME] [PERSON_NAME]" at bounding box center [478, 284] width 120 height 8
